Goal: Task Accomplishment & Management: Manage account settings

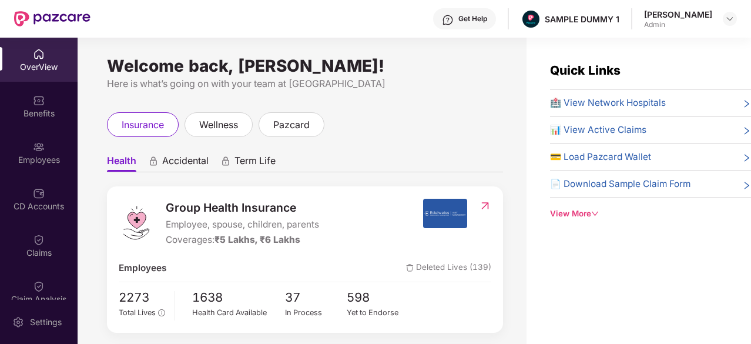
scroll to position [46, 0]
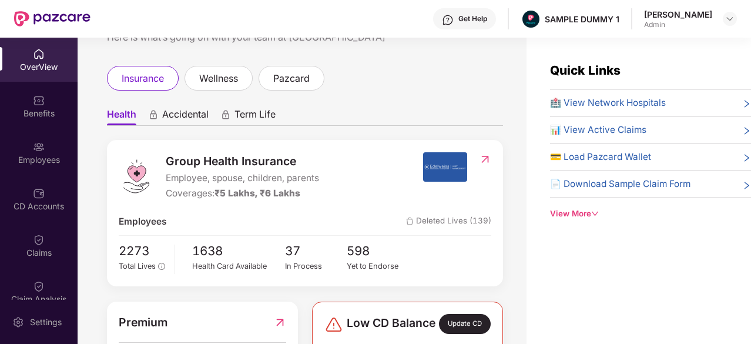
click at [36, 69] on div "OverView" at bounding box center [39, 67] width 78 height 12
click at [214, 66] on div "wellness" at bounding box center [219, 78] width 68 height 25
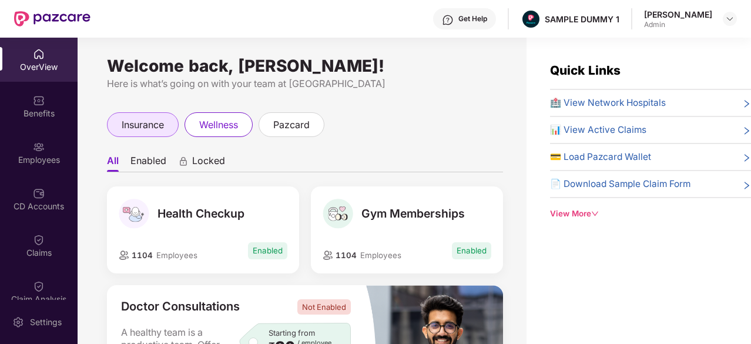
click at [157, 122] on span "insurance" at bounding box center [143, 125] width 42 height 15
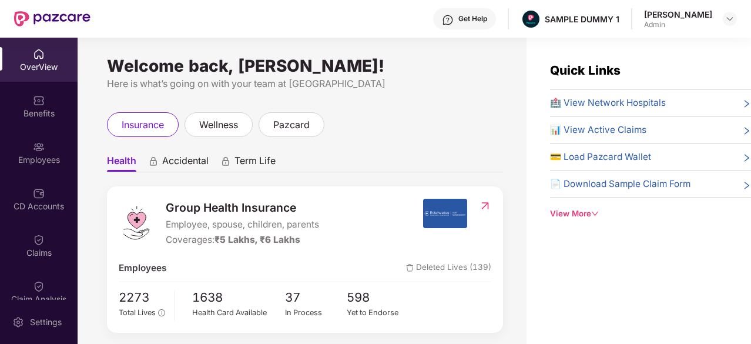
scroll to position [18, 0]
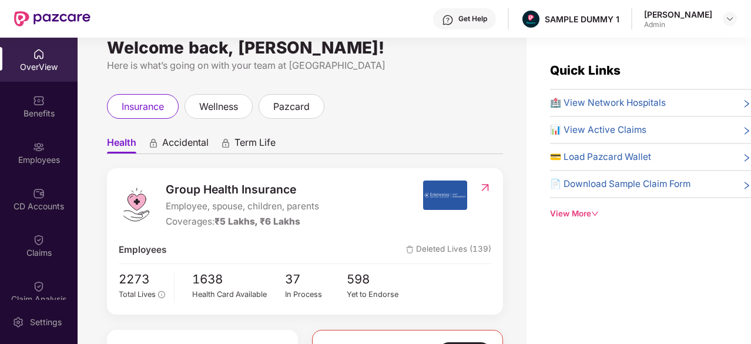
click at [181, 143] on span "Accidental" at bounding box center [185, 144] width 46 height 17
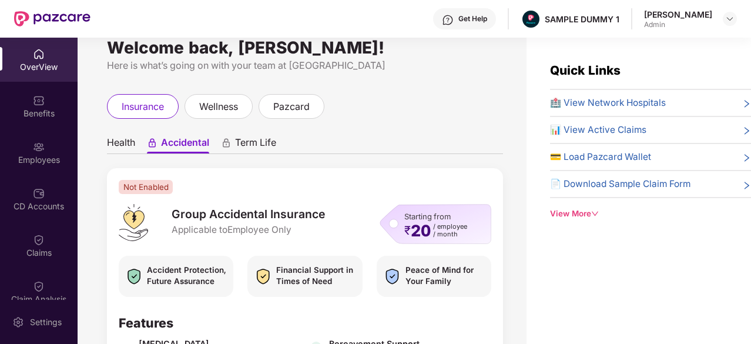
scroll to position [54, 0]
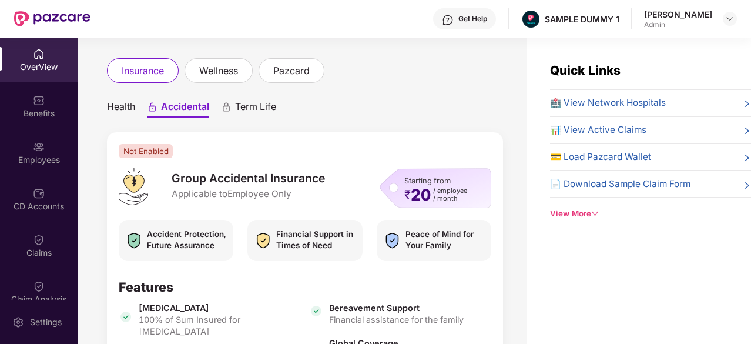
click at [125, 110] on span "Health" at bounding box center [121, 108] width 28 height 17
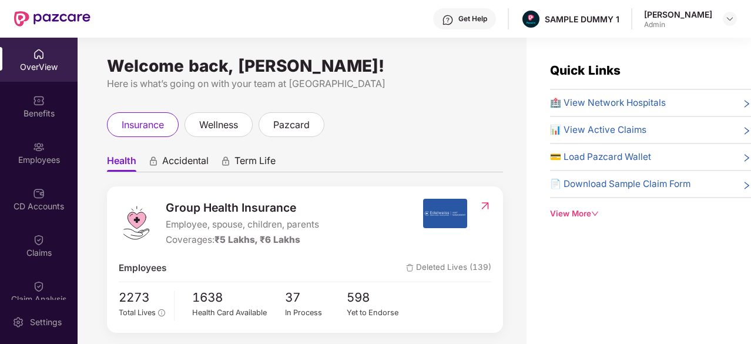
click at [454, 22] on img at bounding box center [448, 20] width 12 height 12
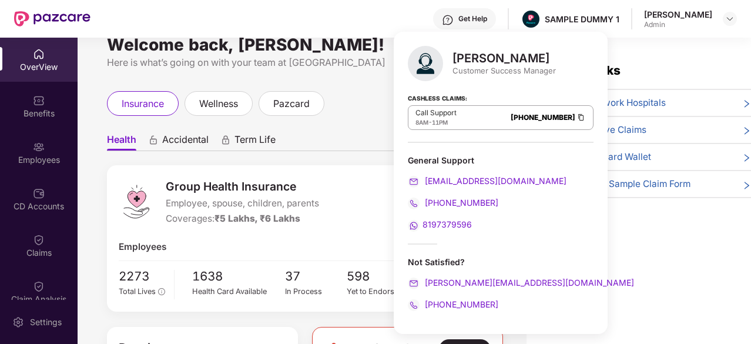
scroll to position [22, 0]
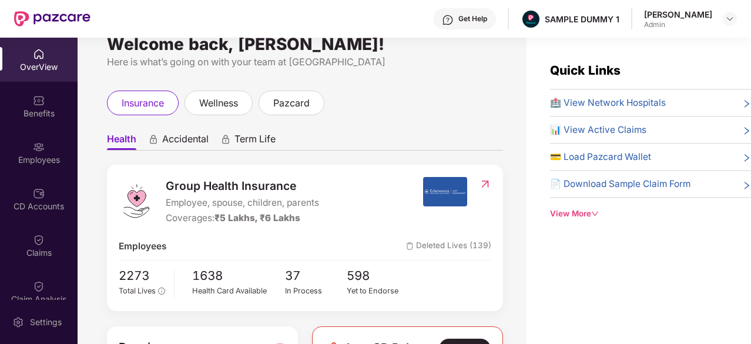
click at [372, 65] on div "Here is what’s going on with your team at [GEOGRAPHIC_DATA]" at bounding box center [305, 62] width 396 height 15
click at [575, 209] on div "View More" at bounding box center [650, 213] width 201 height 12
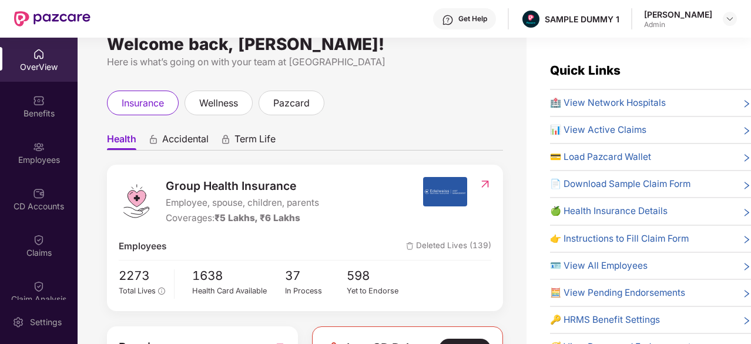
scroll to position [24, 0]
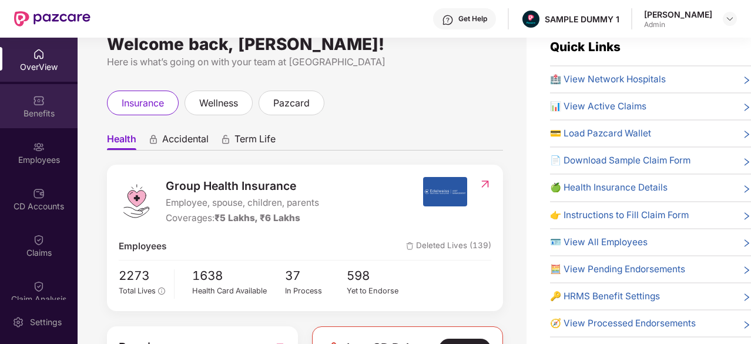
click at [13, 99] on div "Benefits" at bounding box center [39, 106] width 78 height 44
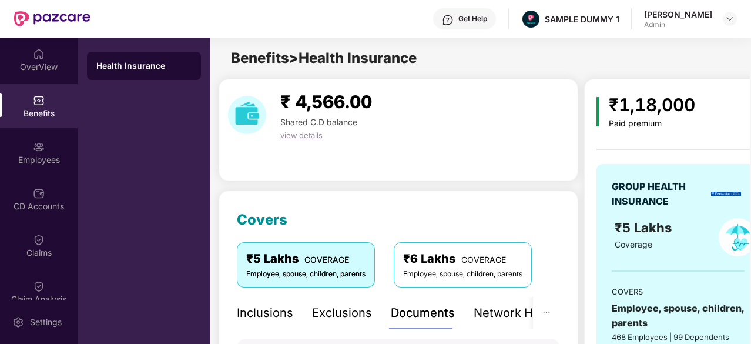
scroll to position [9, 0]
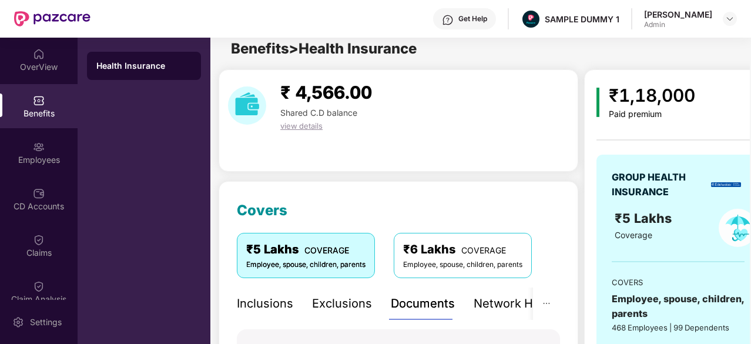
click at [271, 300] on div "Inclusions" at bounding box center [265, 303] width 56 height 18
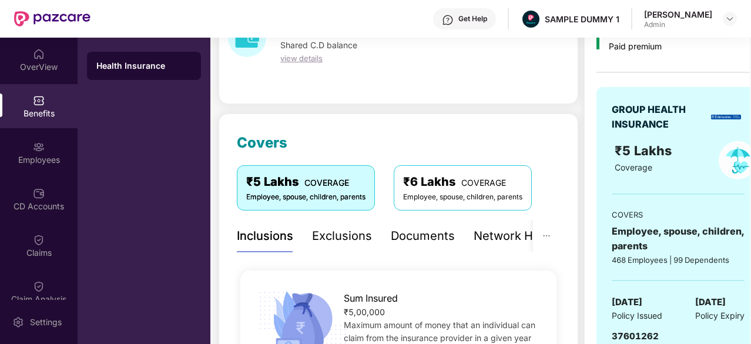
scroll to position [173, 0]
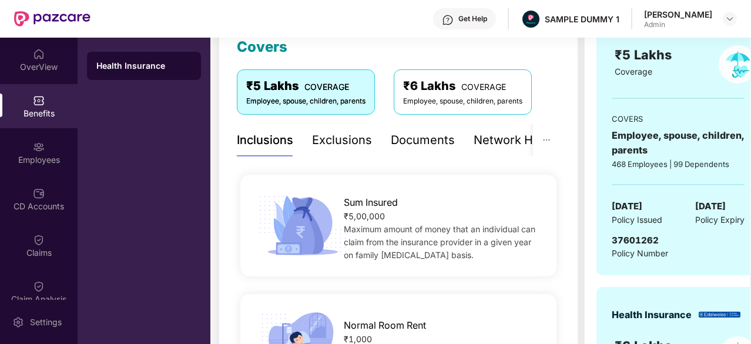
click at [362, 137] on div "Exclusions" at bounding box center [342, 140] width 60 height 18
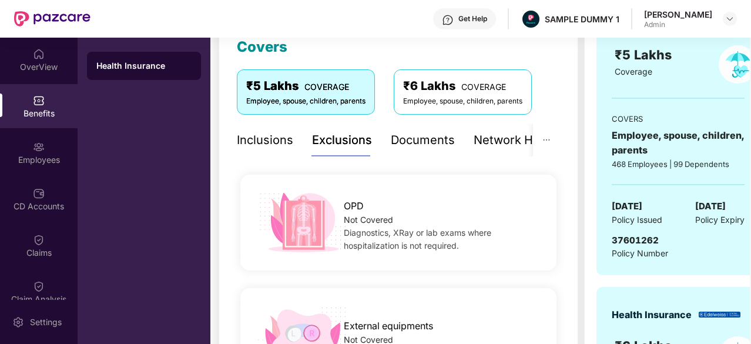
click at [438, 139] on div "Documents" at bounding box center [423, 140] width 64 height 18
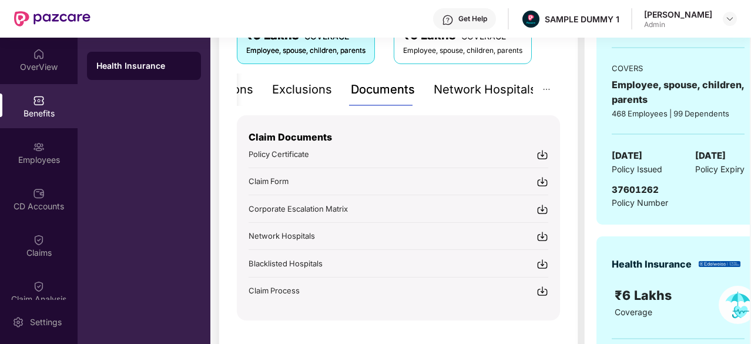
scroll to position [224, 0]
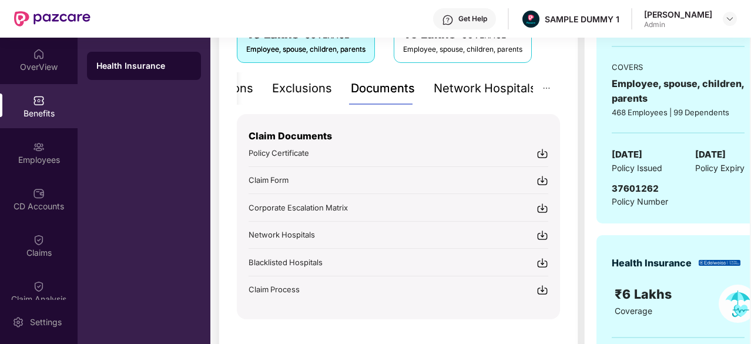
click at [442, 91] on div "Network Hospitals" at bounding box center [485, 88] width 103 height 18
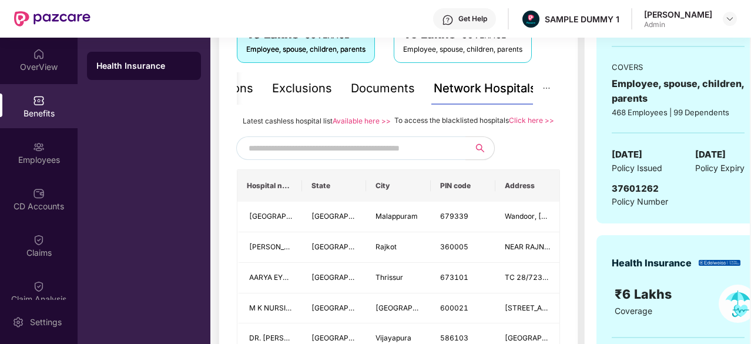
click at [402, 92] on div "Documents" at bounding box center [383, 88] width 64 height 18
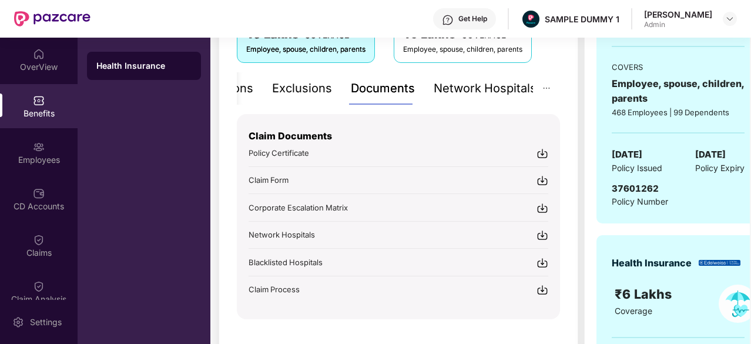
click at [539, 176] on img at bounding box center [542, 181] width 12 height 12
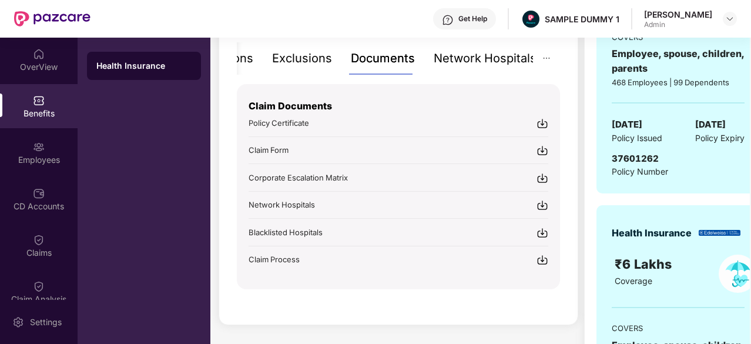
scroll to position [255, 0]
click at [446, 66] on div "Network Hospitals" at bounding box center [485, 58] width 103 height 18
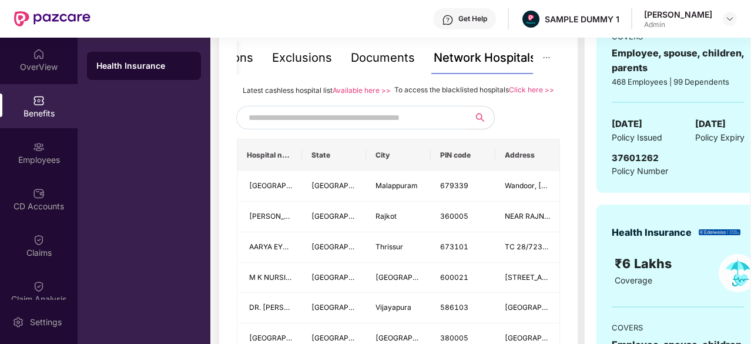
click at [314, 126] on input "text" at bounding box center [349, 118] width 201 height 18
click at [24, 159] on div "Employees" at bounding box center [39, 160] width 78 height 12
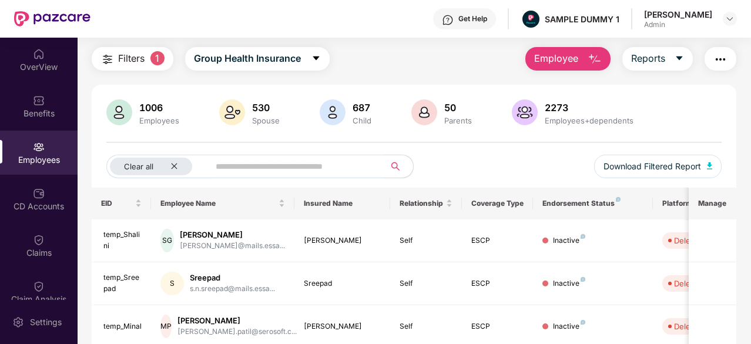
scroll to position [0, 0]
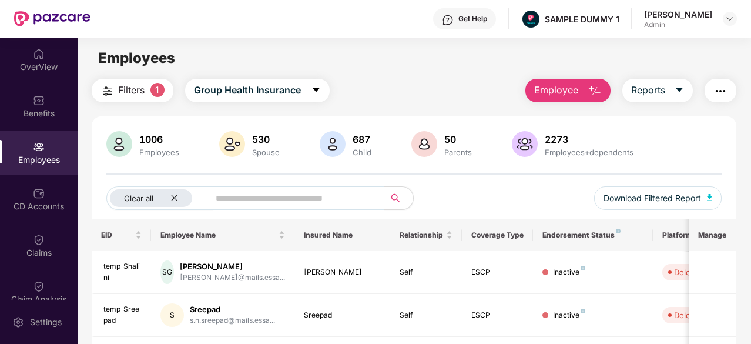
click at [588, 86] on button "Employee" at bounding box center [567, 91] width 85 height 24
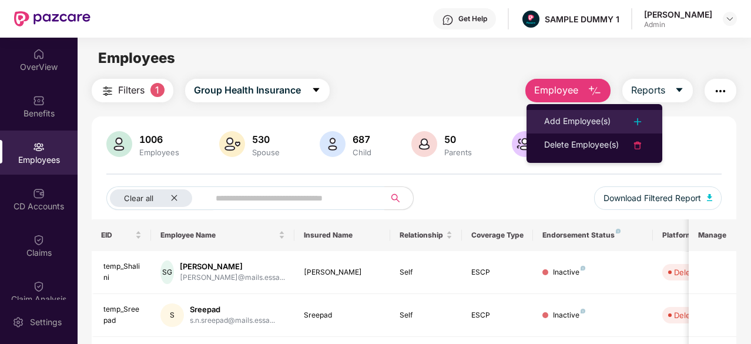
click at [574, 119] on div "Add Employee(s)" at bounding box center [577, 122] width 66 height 14
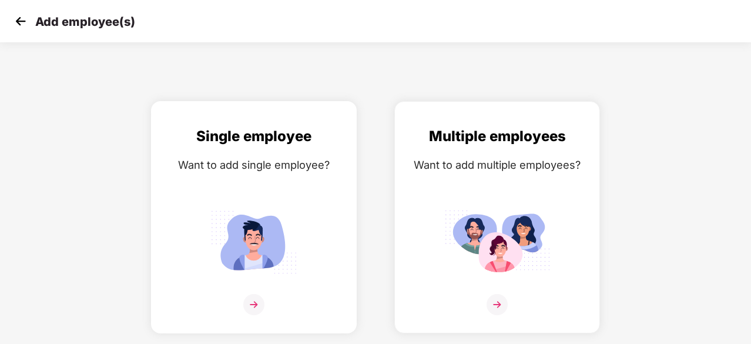
click at [235, 250] on img at bounding box center [254, 241] width 106 height 73
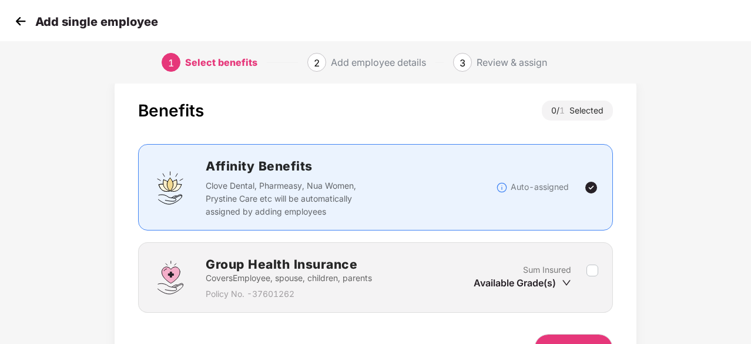
scroll to position [89, 0]
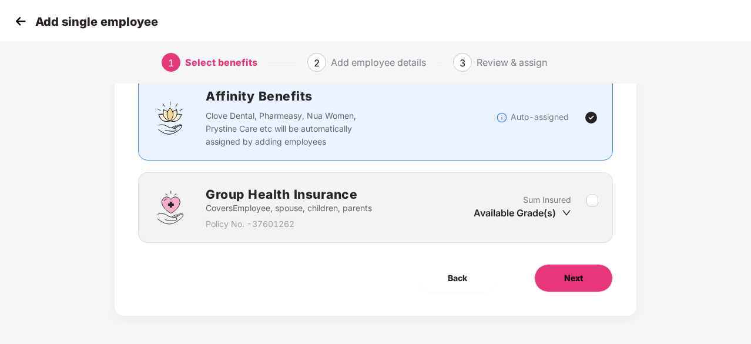
click at [558, 275] on button "Next" at bounding box center [573, 278] width 79 height 28
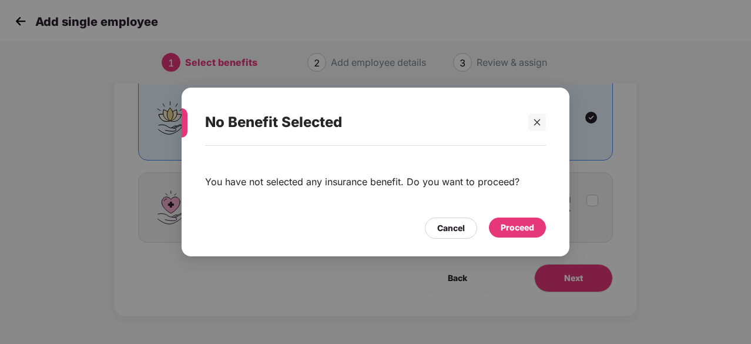
click at [526, 233] on div "Proceed" at bounding box center [517, 227] width 33 height 13
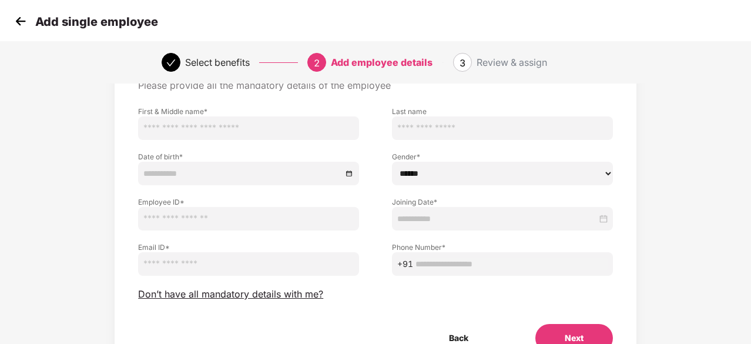
scroll to position [67, 0]
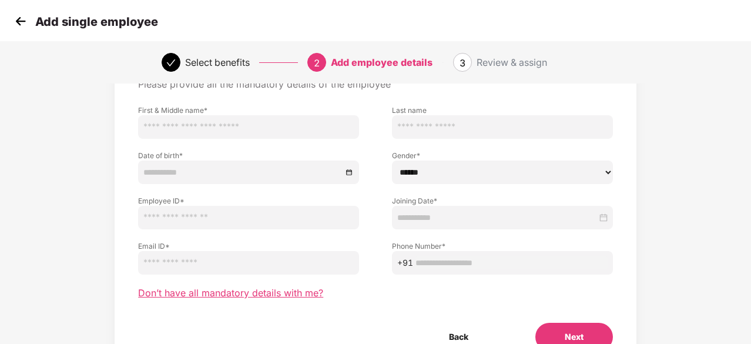
click at [227, 294] on span "Don’t have all mandatory details with me?" at bounding box center [230, 293] width 185 height 12
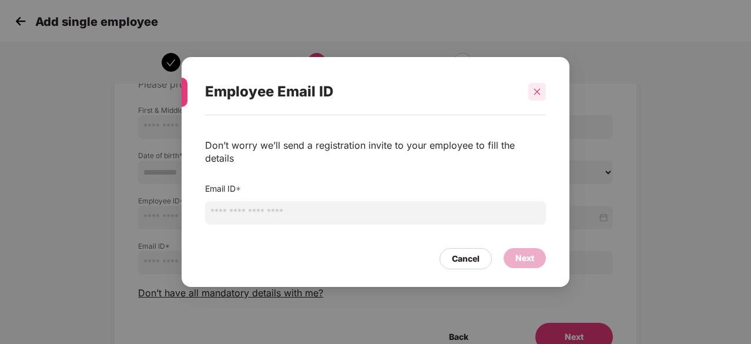
click at [534, 96] on icon "close" at bounding box center [537, 92] width 8 height 8
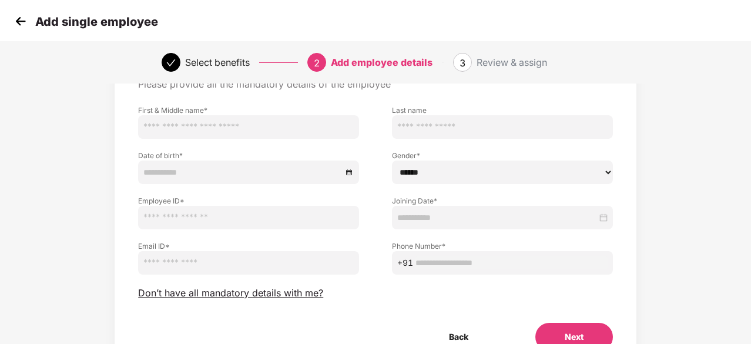
click at [16, 23] on img at bounding box center [21, 21] width 18 height 18
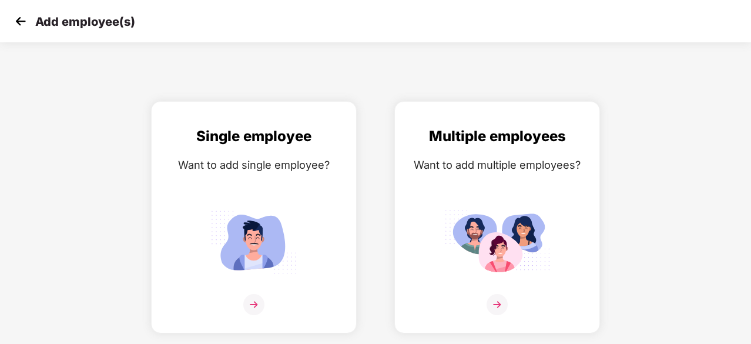
click at [16, 23] on img at bounding box center [21, 21] width 18 height 18
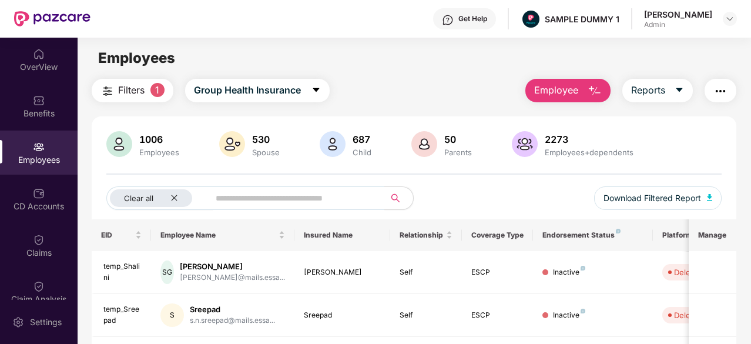
scroll to position [11, 0]
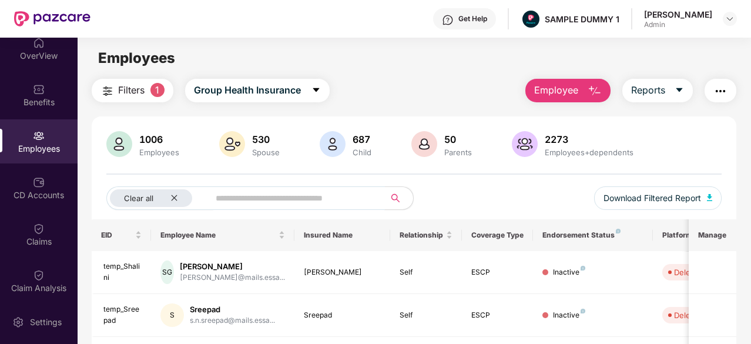
click at [204, 198] on span at bounding box center [293, 198] width 183 height 24
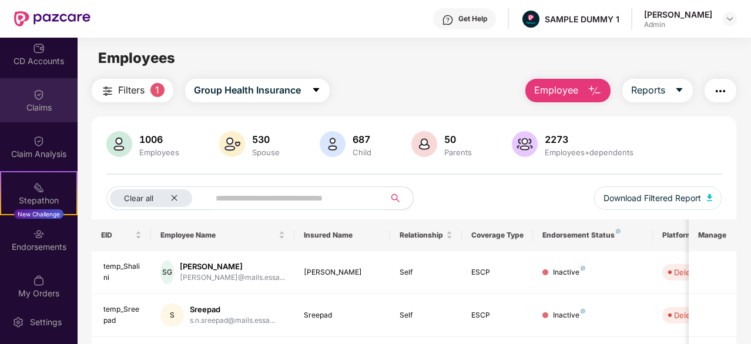
scroll to position [162, 0]
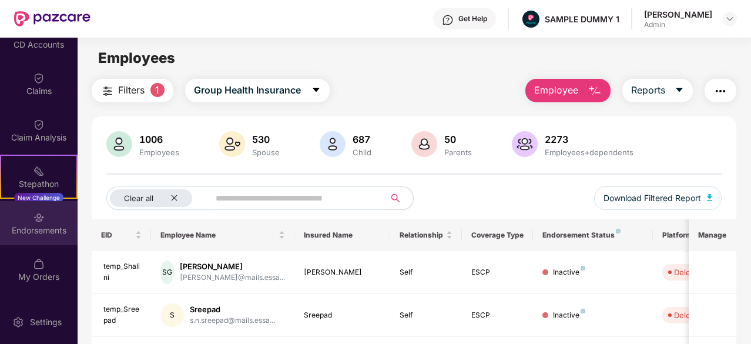
click at [48, 222] on div "Endorsements" at bounding box center [39, 223] width 78 height 44
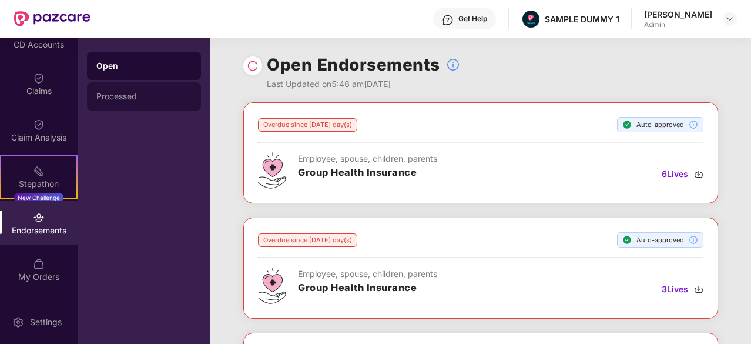
click at [158, 102] on div "Processed" at bounding box center [144, 96] width 114 height 28
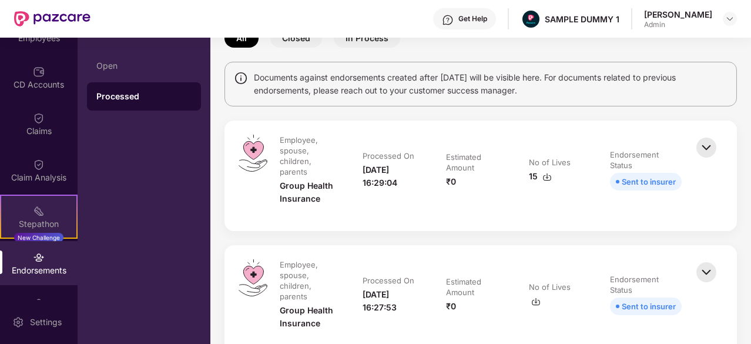
scroll to position [122, 0]
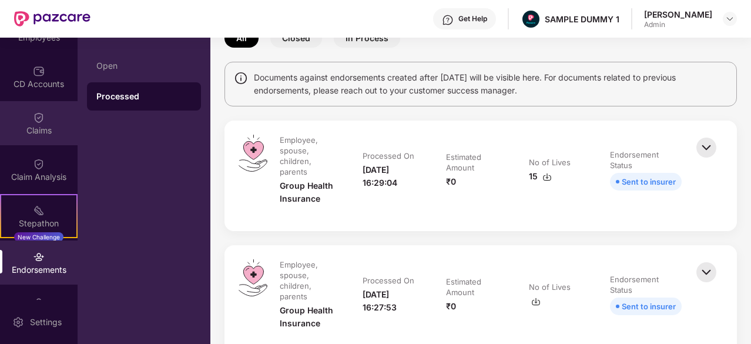
click at [30, 131] on div "Claims" at bounding box center [39, 131] width 78 height 12
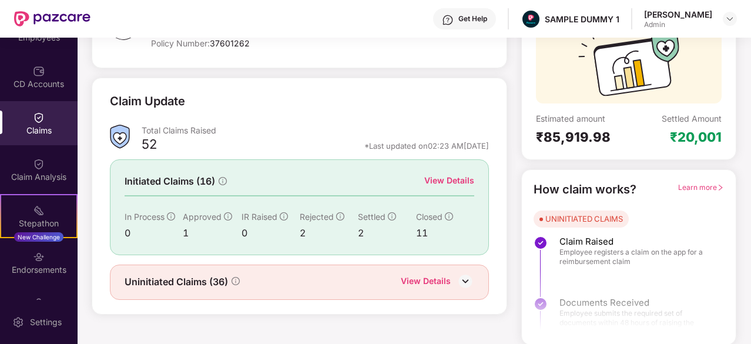
scroll to position [0, 0]
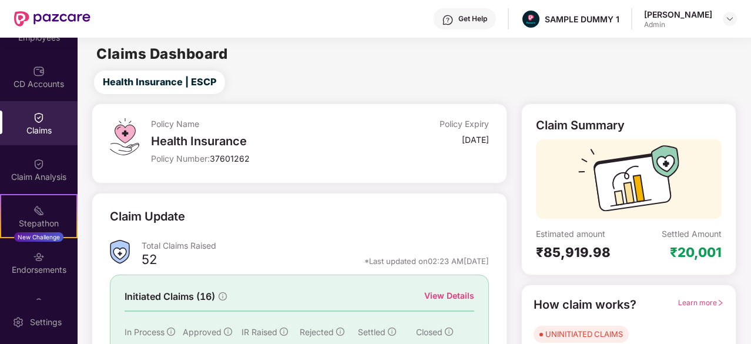
click at [472, 15] on div "Get Help" at bounding box center [464, 18] width 63 height 21
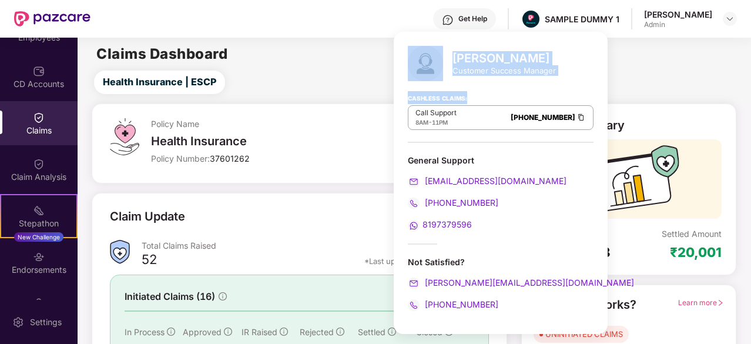
drag, startPoint x: 448, startPoint y: 53, endPoint x: 546, endPoint y: 95, distance: 106.9
click at [546, 95] on div "[PERSON_NAME] Customer Success Manager Cashless Claims: Call Support 8AM - 11PM…" at bounding box center [501, 183] width 214 height 302
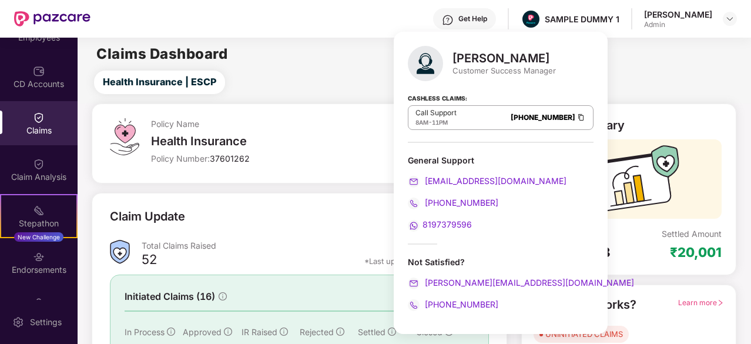
click at [546, 95] on div "Cashless Claims: Call Support 8AM - 11PM [PHONE_NUMBER]" at bounding box center [501, 113] width 186 height 59
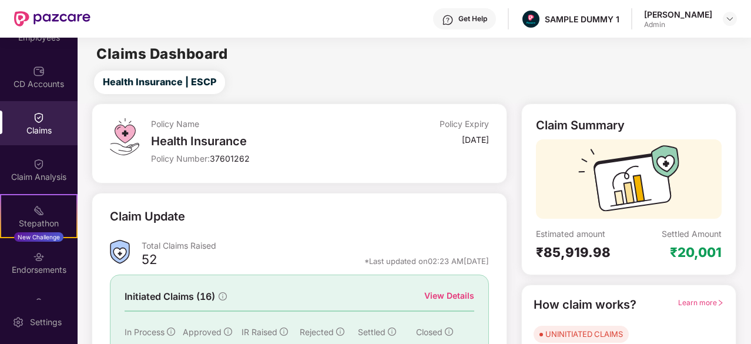
click at [636, 65] on main "Claims Dashboard Health Insurance | ESCP Policy Name Health Insurance Policy Nu…" at bounding box center [414, 249] width 673 height 422
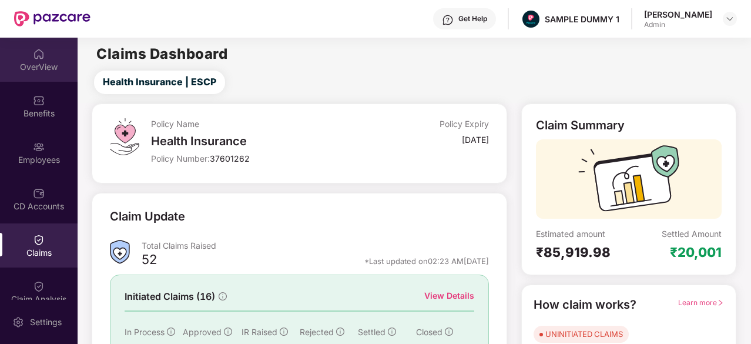
click at [46, 63] on div "OverView" at bounding box center [39, 67] width 78 height 12
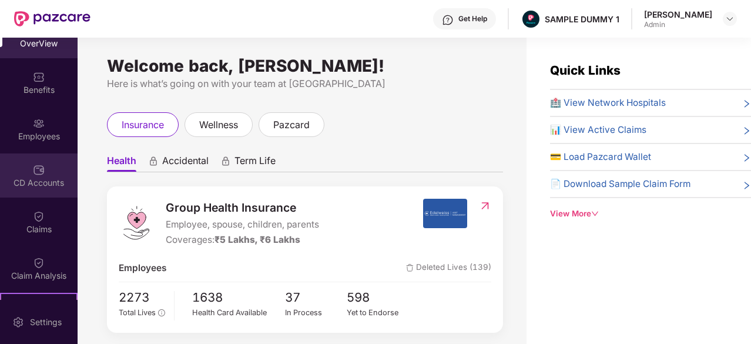
scroll to position [33, 0]
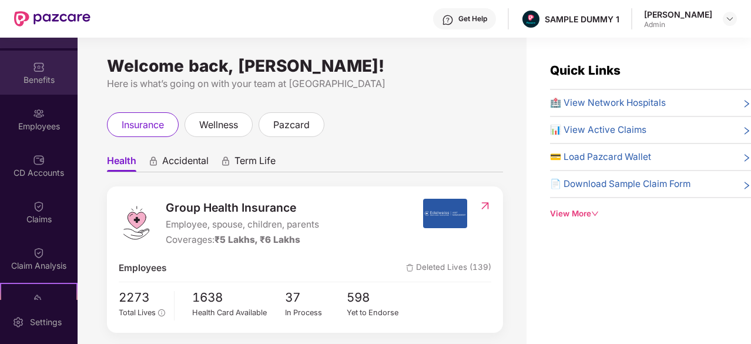
click at [33, 65] on img at bounding box center [39, 67] width 12 height 12
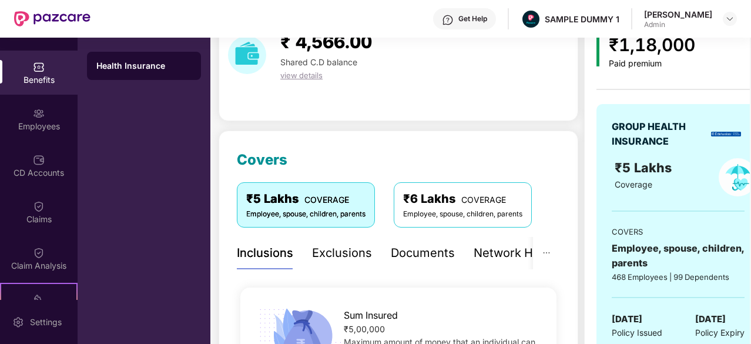
scroll to position [119, 0]
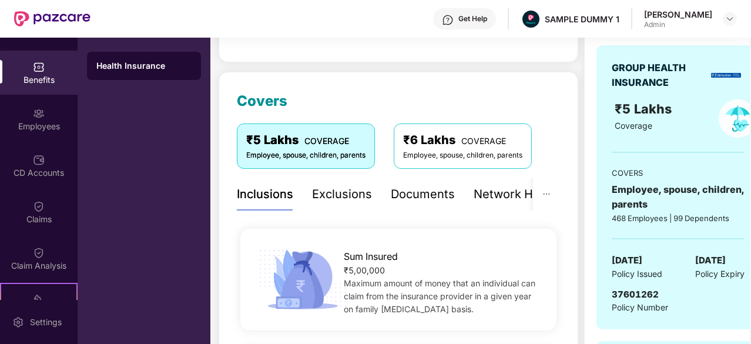
click at [330, 194] on div "Exclusions" at bounding box center [342, 194] width 60 height 18
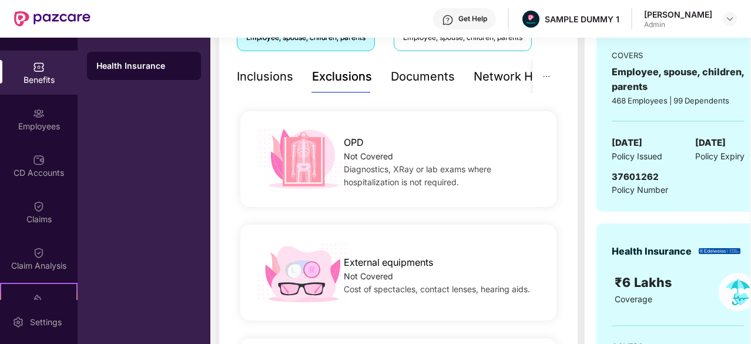
scroll to position [118, 0]
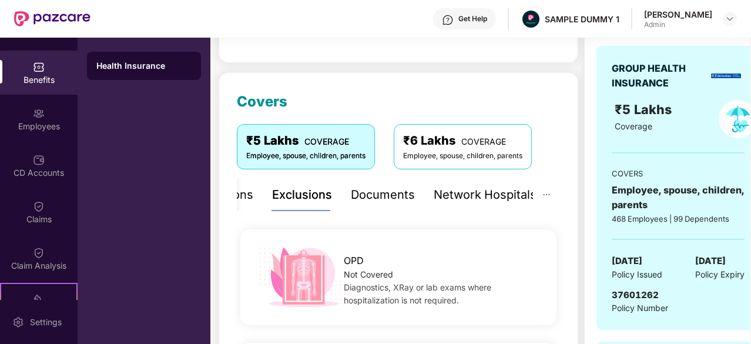
click at [495, 190] on div "Network Hospitals" at bounding box center [485, 195] width 103 height 18
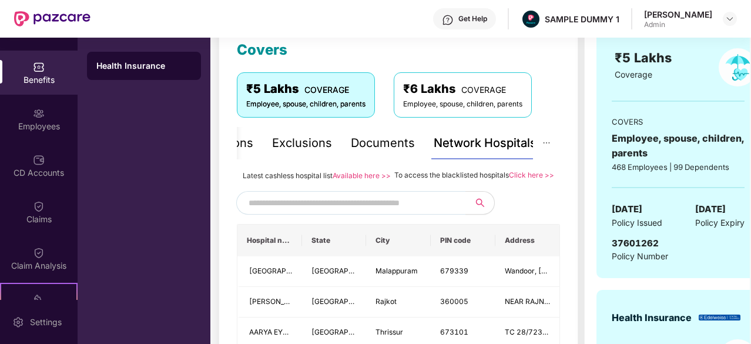
scroll to position [171, 0]
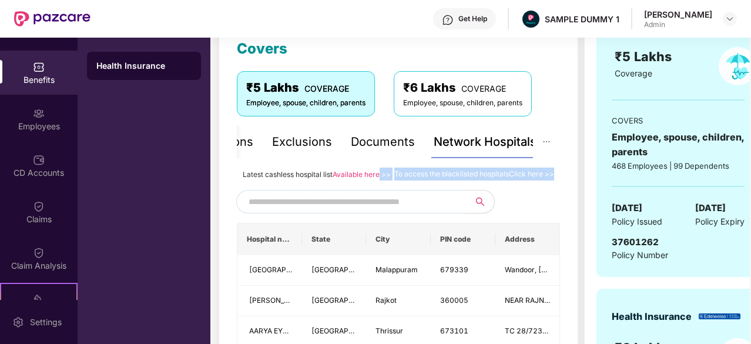
drag, startPoint x: 390, startPoint y: 173, endPoint x: 499, endPoint y: 183, distance: 109.7
click at [499, 180] on div "Latest cashless hospital list Available here >> To access the blacklisted hospi…" at bounding box center [398, 173] width 323 height 13
click at [524, 180] on div "To access the blacklisted hospitals Click here >>" at bounding box center [474, 173] width 160 height 13
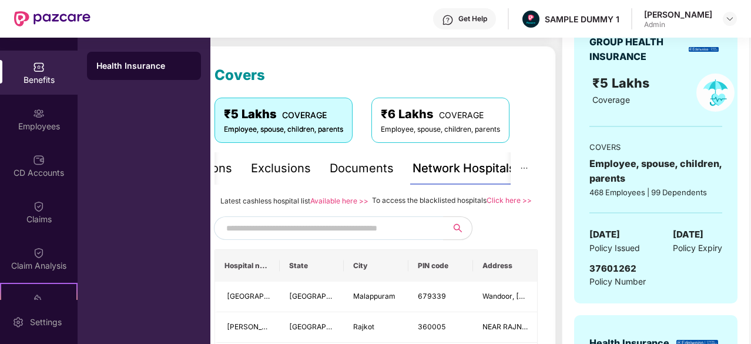
scroll to position [145, 0]
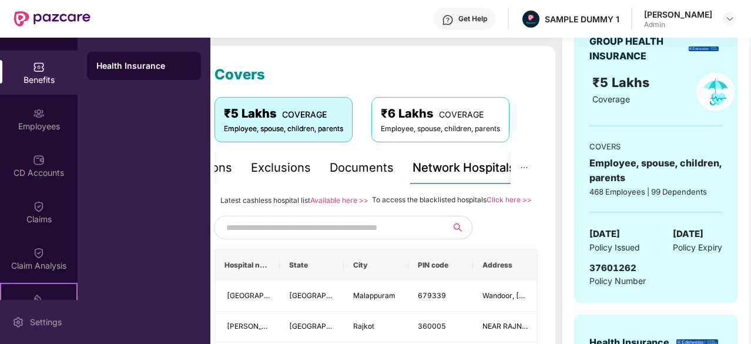
click at [19, 318] on img at bounding box center [18, 322] width 12 height 12
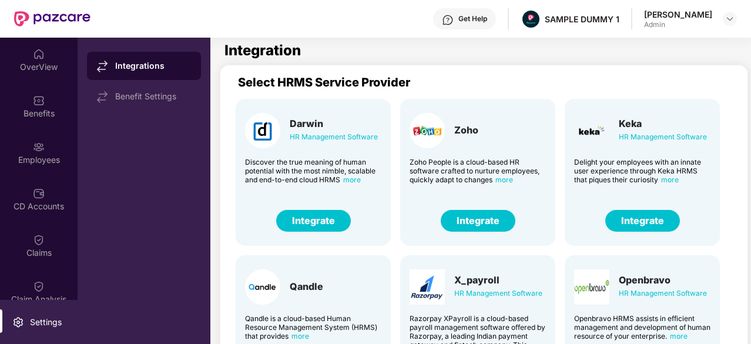
click at [643, 220] on button "Integrate" at bounding box center [642, 221] width 75 height 22
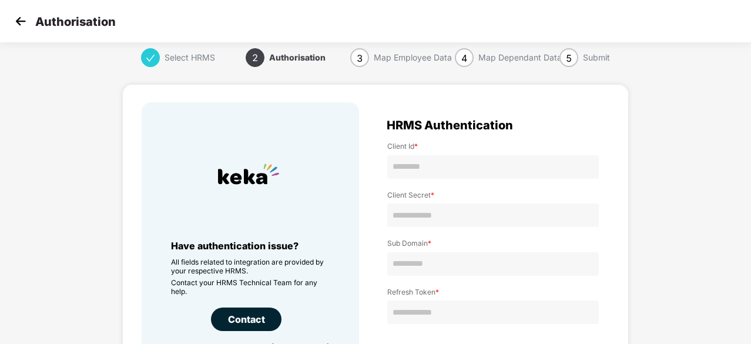
click at [21, 26] on img at bounding box center [21, 21] width 18 height 18
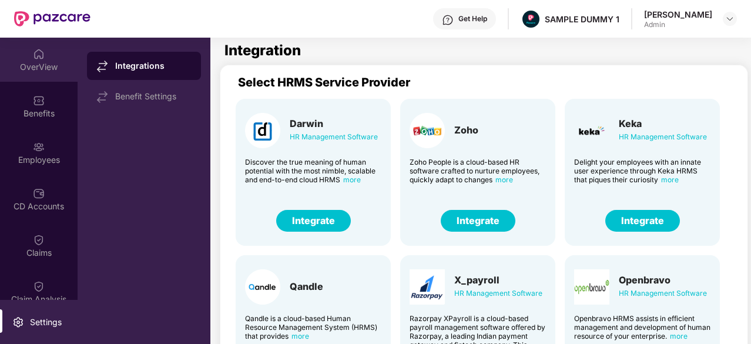
click at [39, 65] on div "OverView" at bounding box center [39, 67] width 78 height 12
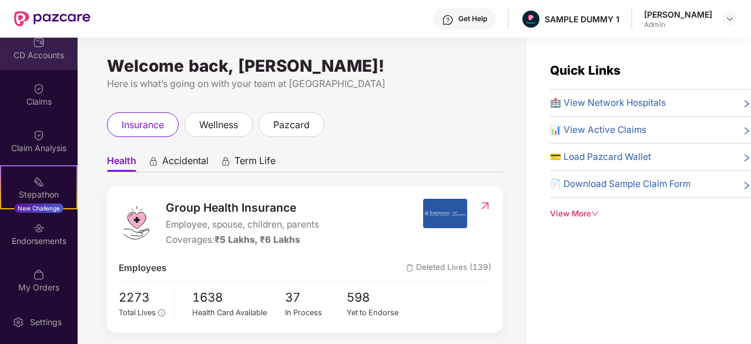
scroll to position [161, 0]
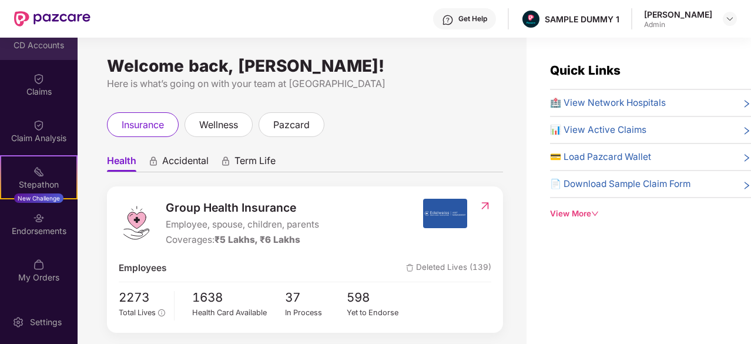
click at [33, 220] on img at bounding box center [39, 218] width 12 height 12
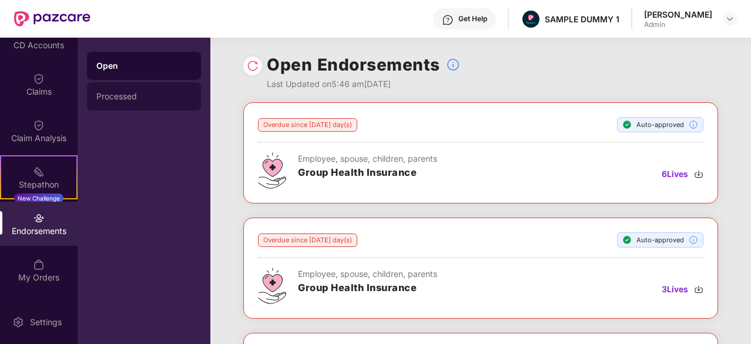
click at [136, 96] on div "Processed" at bounding box center [143, 96] width 95 height 9
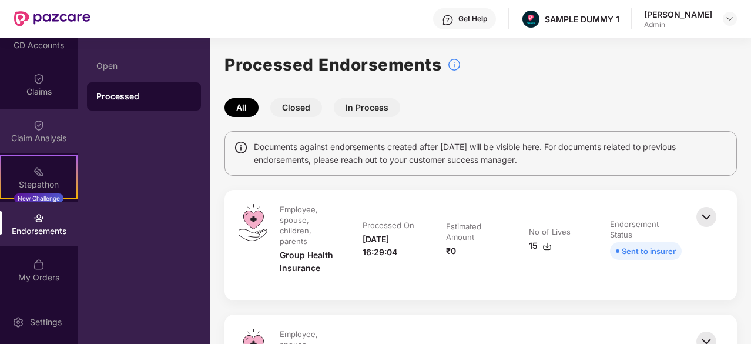
scroll to position [0, 0]
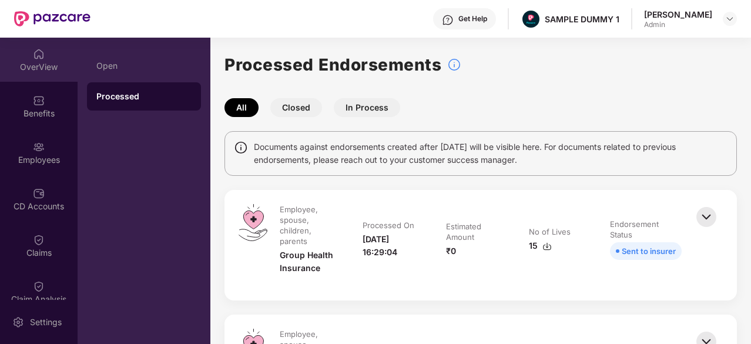
click at [32, 62] on div "OverView" at bounding box center [39, 67] width 78 height 12
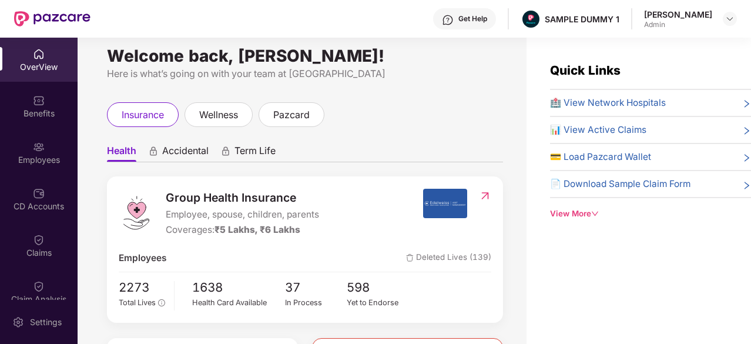
scroll to position [11, 0]
click at [166, 157] on span "Accidental" at bounding box center [185, 152] width 46 height 17
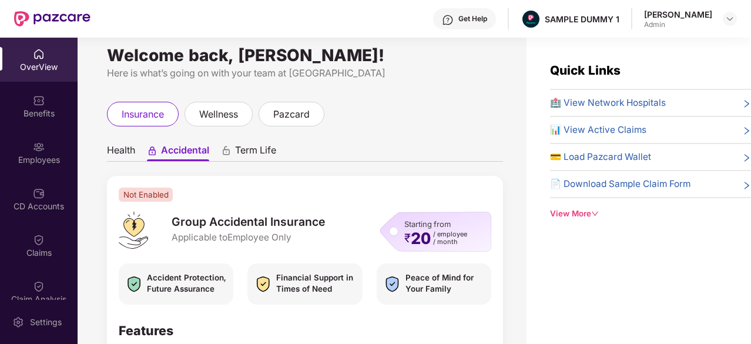
click at [252, 153] on span "Term Life" at bounding box center [255, 152] width 41 height 17
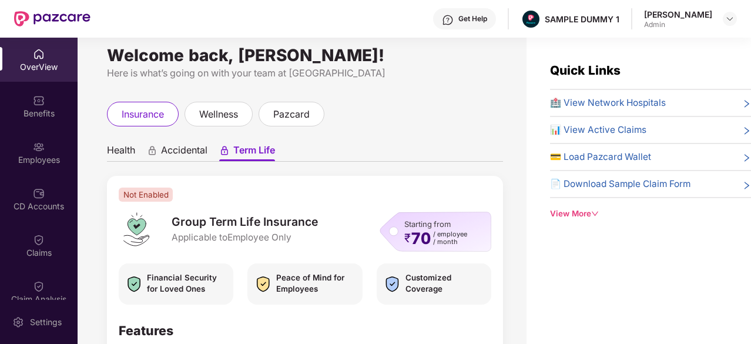
click at [116, 150] on span "Health" at bounding box center [121, 152] width 28 height 17
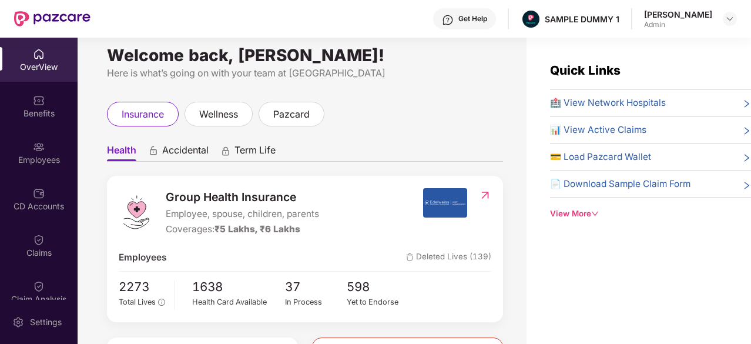
click at [557, 214] on div "View More" at bounding box center [650, 213] width 201 height 12
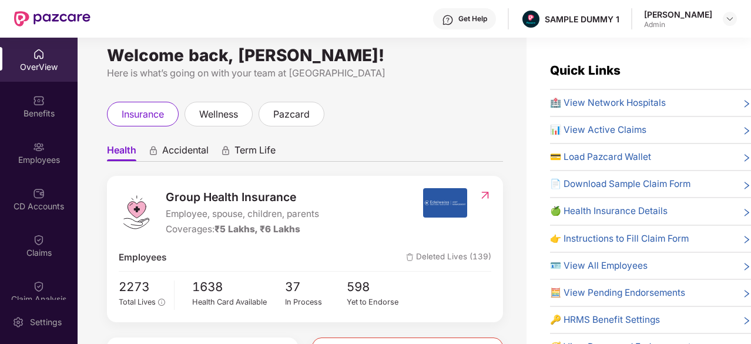
click at [454, 17] on img at bounding box center [448, 20] width 12 height 12
click at [51, 115] on div "Benefits" at bounding box center [39, 114] width 78 height 12
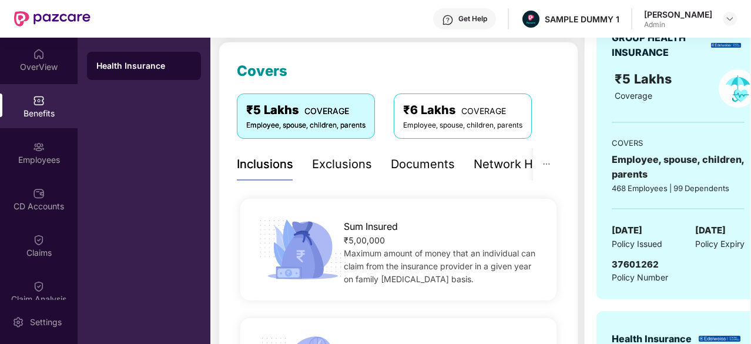
scroll to position [148, 0]
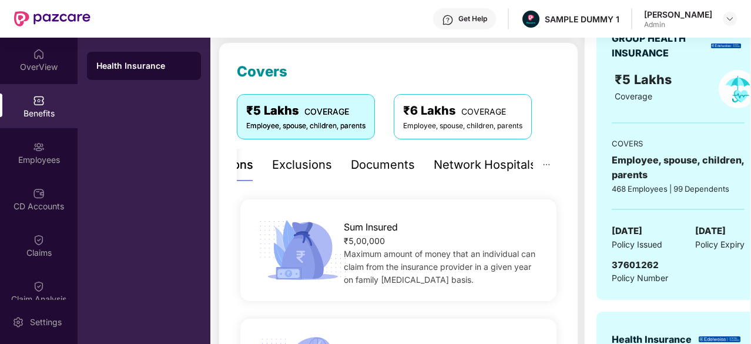
click at [504, 167] on div "Network Hospitals" at bounding box center [485, 165] width 103 height 18
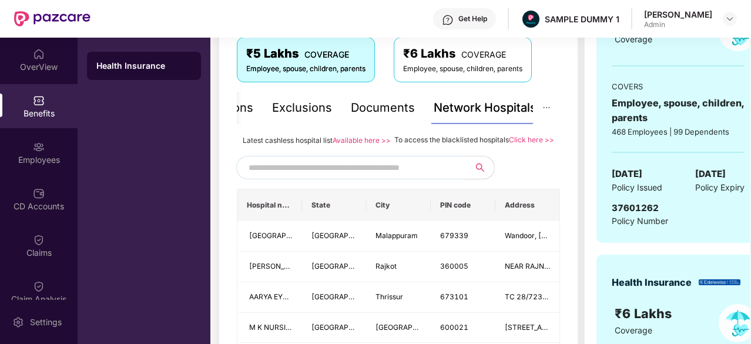
scroll to position [208, 0]
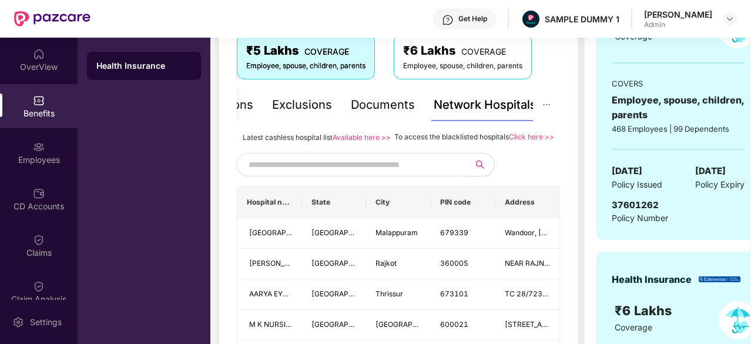
click at [382, 173] on input "text" at bounding box center [349, 165] width 201 height 18
type input "******"
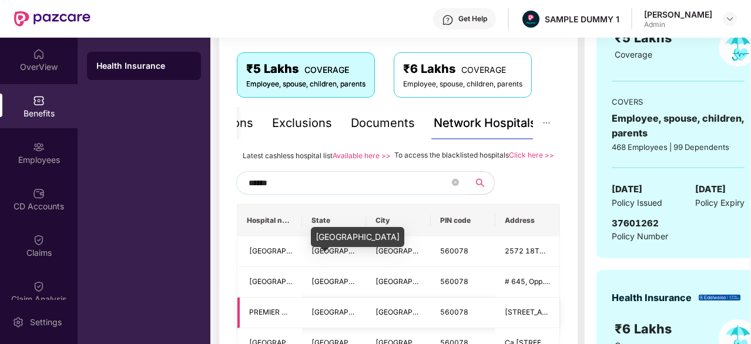
scroll to position [188, 0]
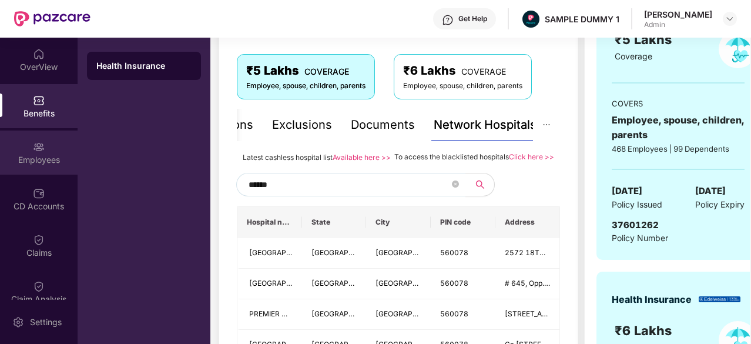
click at [15, 148] on div "Employees" at bounding box center [39, 152] width 78 height 44
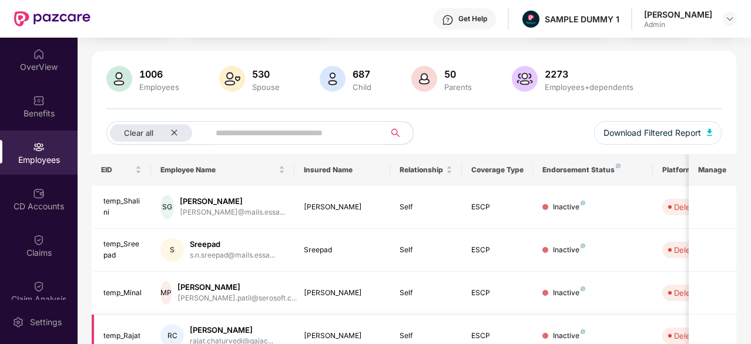
scroll to position [0, 0]
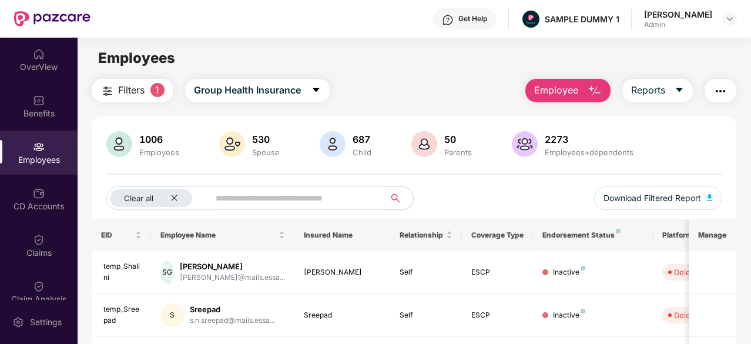
click at [571, 91] on span "Employee" at bounding box center [556, 90] width 44 height 15
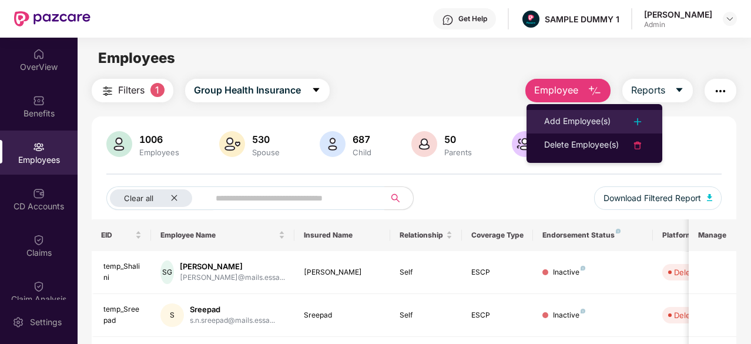
click at [562, 115] on div "Add Employee(s)" at bounding box center [577, 122] width 66 height 14
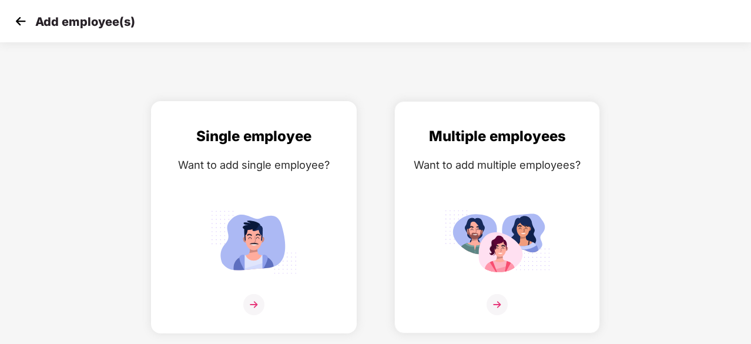
click at [268, 196] on div "Single employee Want to add single employee?" at bounding box center [253, 227] width 181 height 204
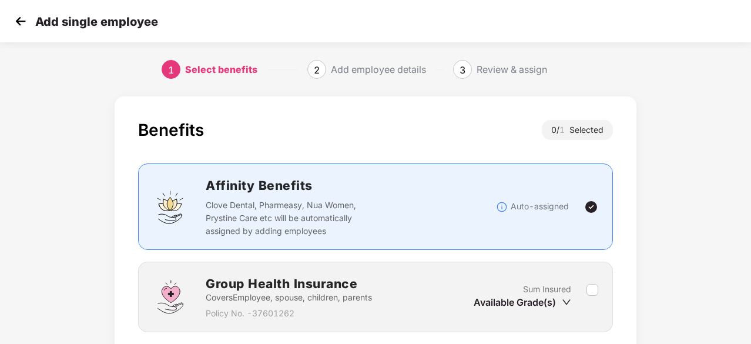
scroll to position [89, 0]
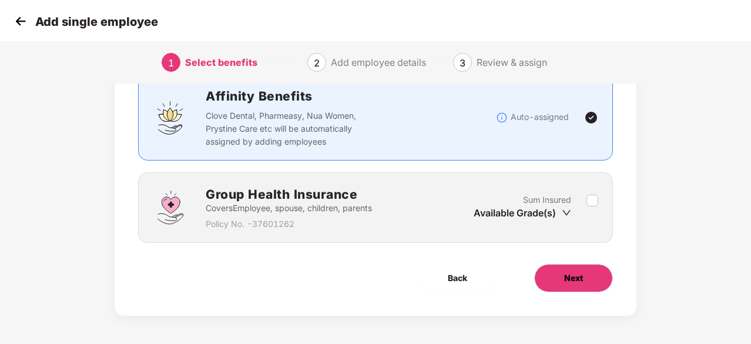
click at [573, 284] on button "Next" at bounding box center [573, 278] width 79 height 28
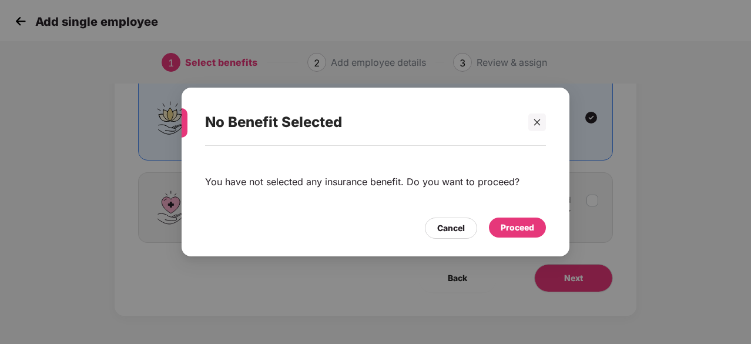
click at [517, 222] on div "Proceed" at bounding box center [517, 227] width 33 height 13
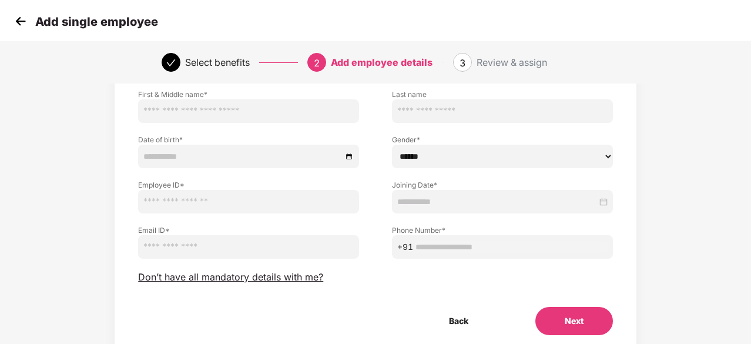
scroll to position [83, 0]
click at [299, 279] on span "Don’t have all mandatory details with me?" at bounding box center [230, 276] width 185 height 12
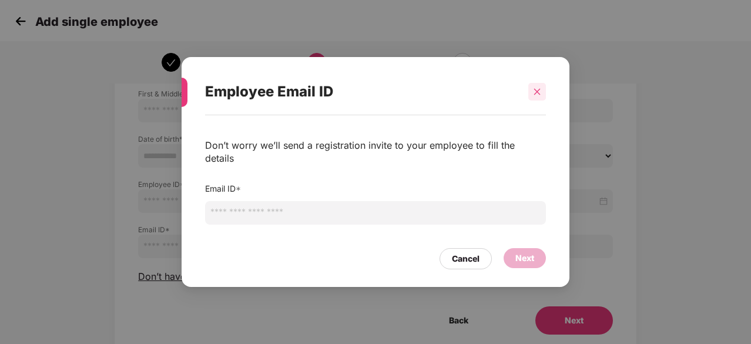
click at [538, 95] on icon "close" at bounding box center [537, 91] width 6 height 6
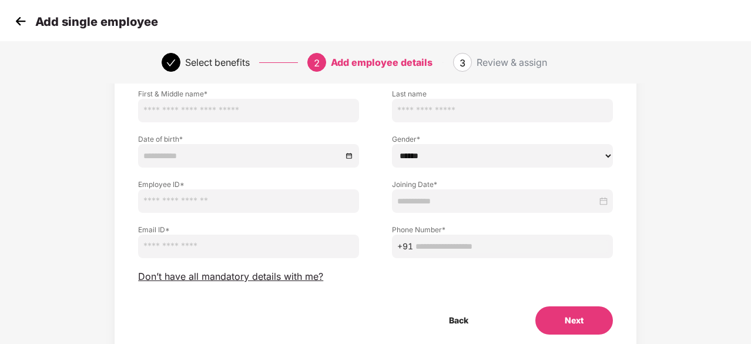
click at [16, 16] on img at bounding box center [21, 21] width 18 height 18
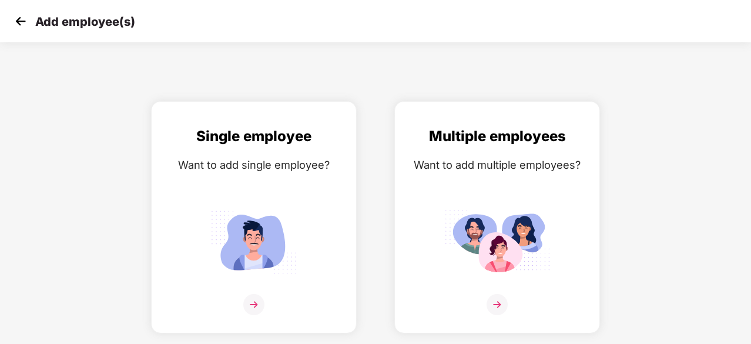
click at [16, 16] on img at bounding box center [21, 21] width 18 height 18
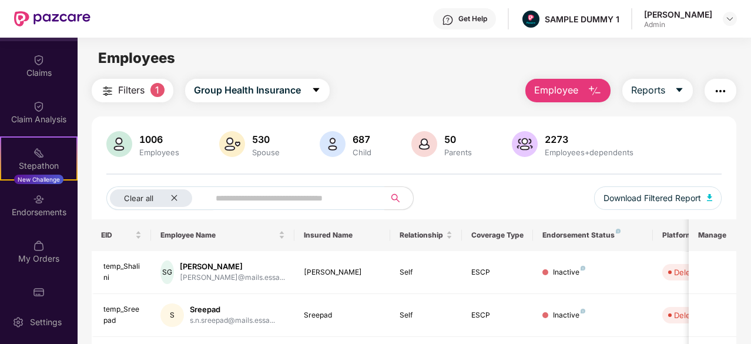
scroll to position [179, 0]
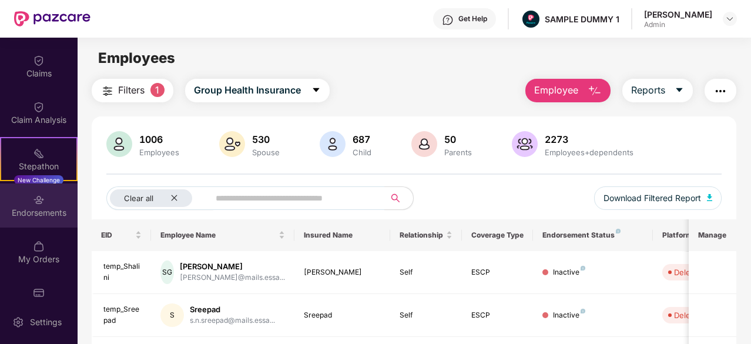
click at [39, 211] on div "Endorsements" at bounding box center [39, 213] width 78 height 12
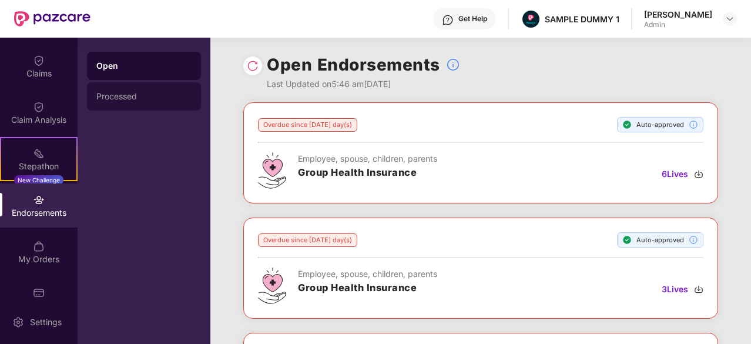
click at [122, 92] on div "Processed" at bounding box center [143, 96] width 95 height 9
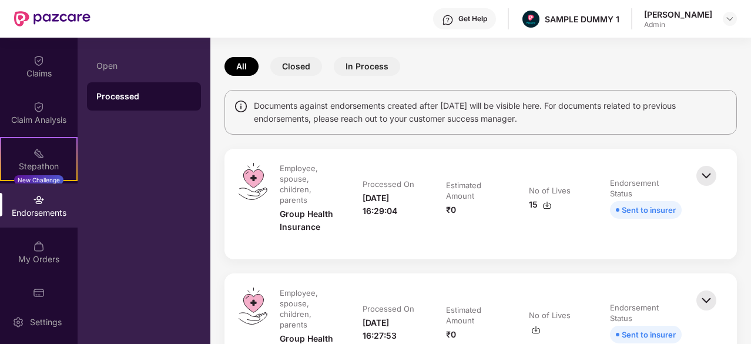
scroll to position [0, 0]
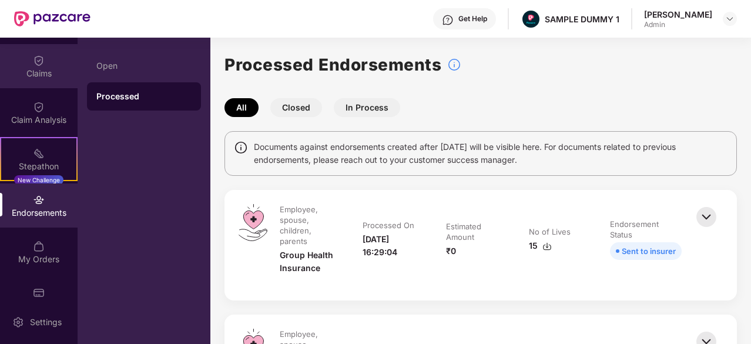
click at [29, 68] on div "Claims" at bounding box center [39, 74] width 78 height 12
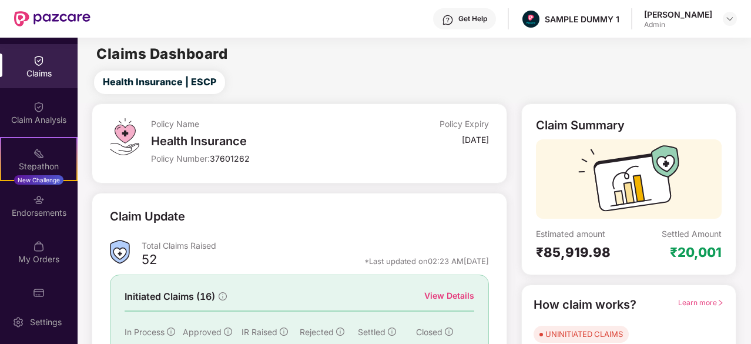
click at [454, 17] on img at bounding box center [448, 20] width 12 height 12
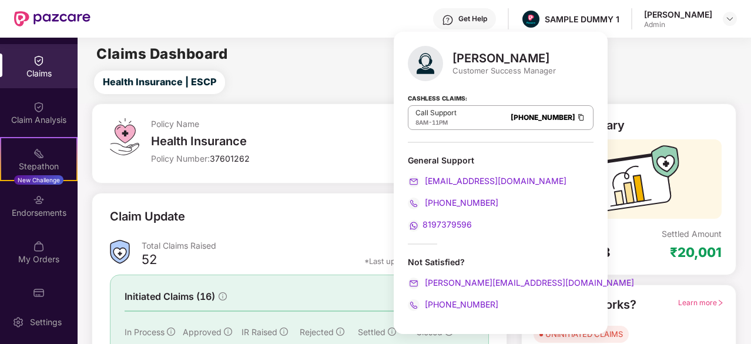
click at [357, 83] on div "Health Insurance | ESCP" at bounding box center [416, 83] width 668 height 24
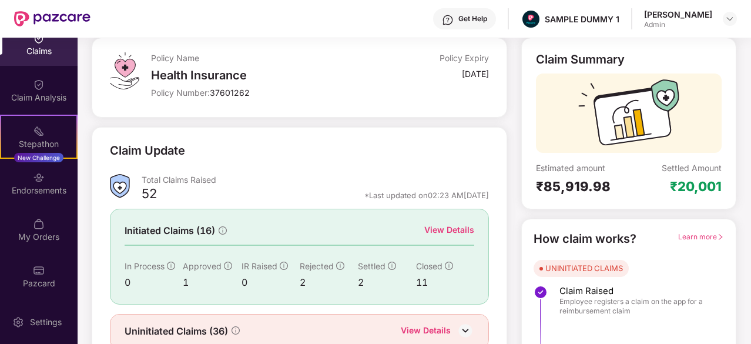
scroll to position [69, 0]
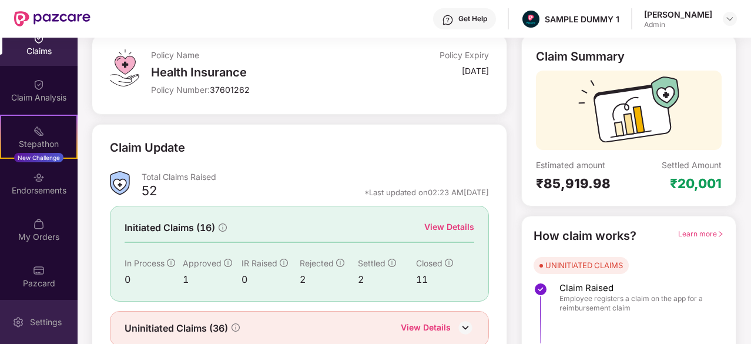
click at [19, 327] on img at bounding box center [18, 322] width 12 height 12
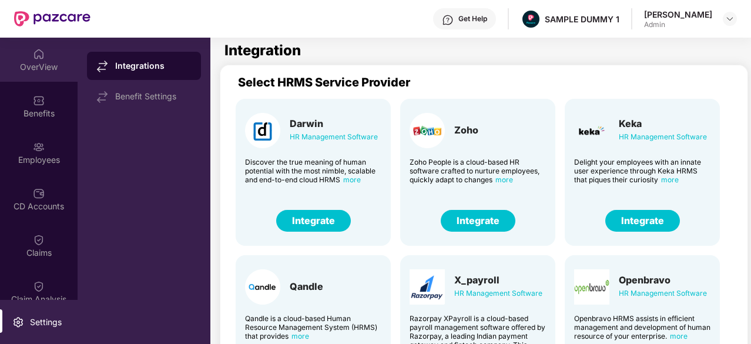
click at [42, 65] on div "OverView" at bounding box center [39, 67] width 78 height 12
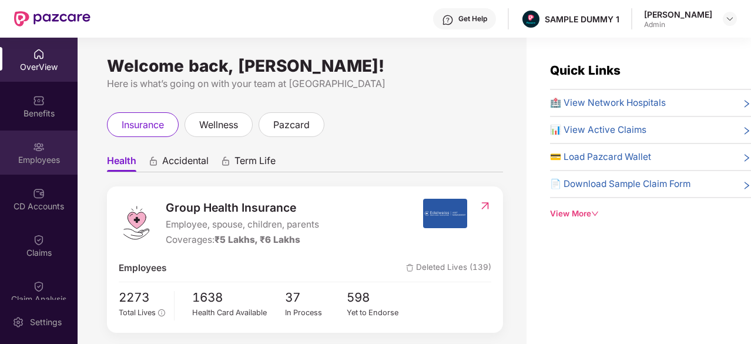
click at [29, 172] on div "Employees" at bounding box center [39, 152] width 78 height 44
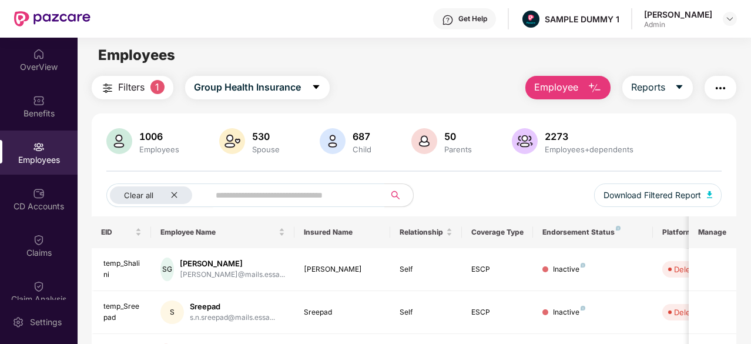
scroll to position [2, 0]
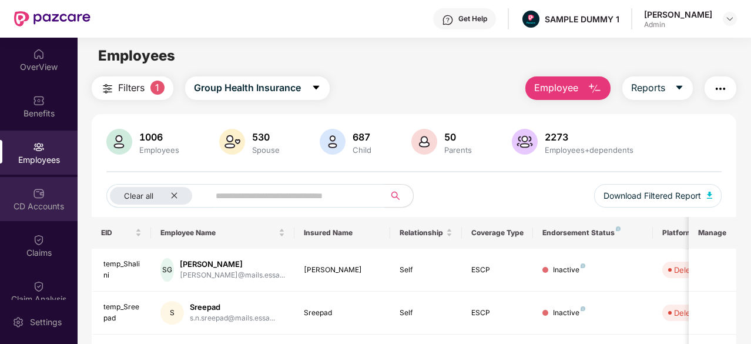
click at [33, 199] on div "CD Accounts" at bounding box center [39, 199] width 78 height 44
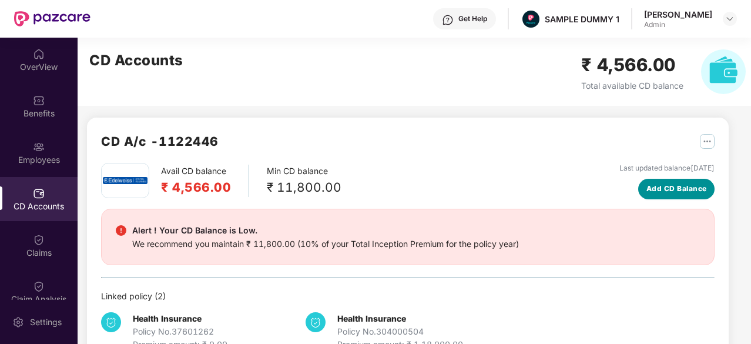
click at [660, 186] on span "Add CD Balance" at bounding box center [676, 188] width 61 height 11
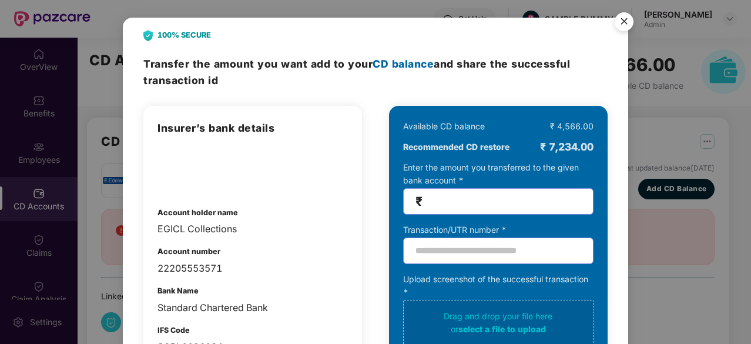
click at [619, 20] on img "Close" at bounding box center [624, 23] width 33 height 33
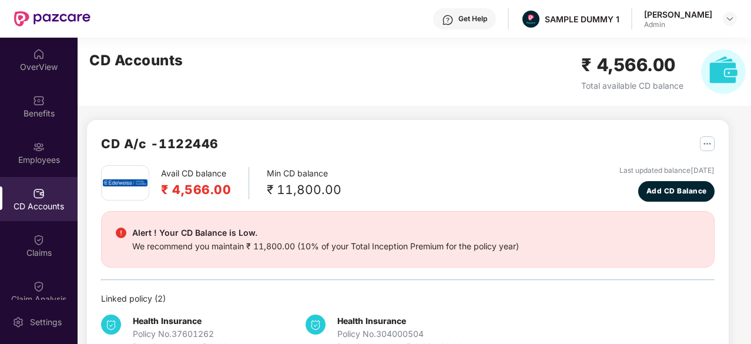
click at [429, 176] on div "Avail CD balance ₹ 4,566.00 Min CD balance ₹ 11,800.00 Last updated balance 23 …" at bounding box center [407, 183] width 613 height 36
click at [53, 106] on div "Benefits" at bounding box center [39, 106] width 78 height 44
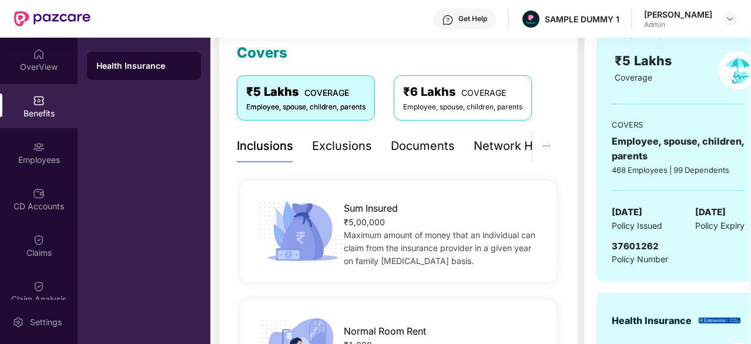
scroll to position [168, 0]
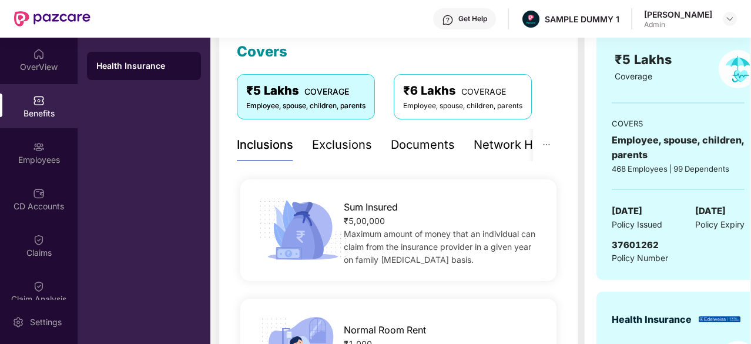
click at [326, 140] on div "Exclusions" at bounding box center [342, 145] width 60 height 18
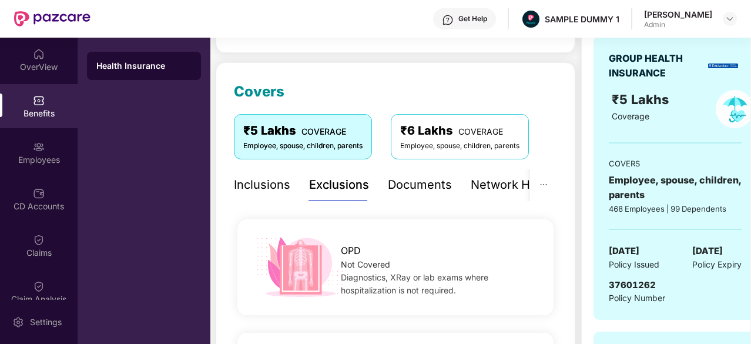
scroll to position [127, 0]
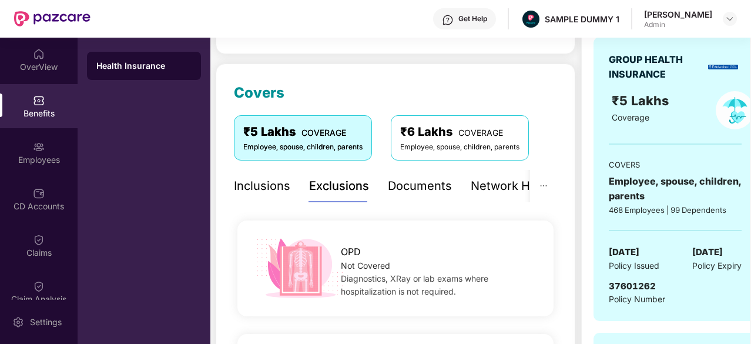
click at [430, 189] on div "Documents" at bounding box center [420, 186] width 64 height 18
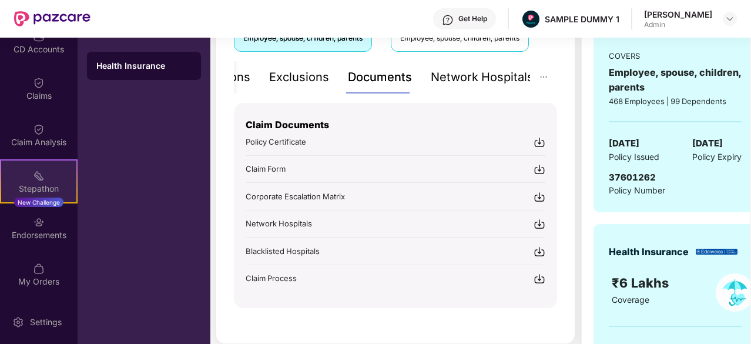
scroll to position [0, 0]
